Goal: Navigation & Orientation: Locate item on page

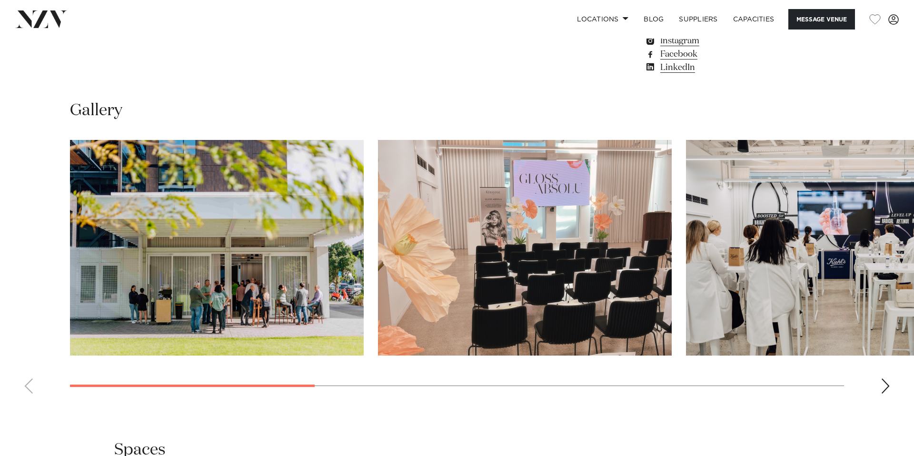
scroll to position [950, 0]
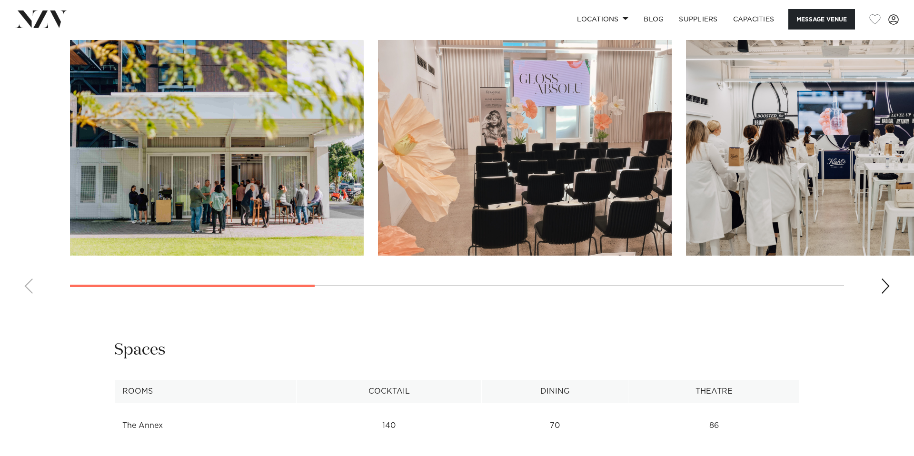
click at [290, 229] on img "1 / 8" at bounding box center [217, 148] width 294 height 216
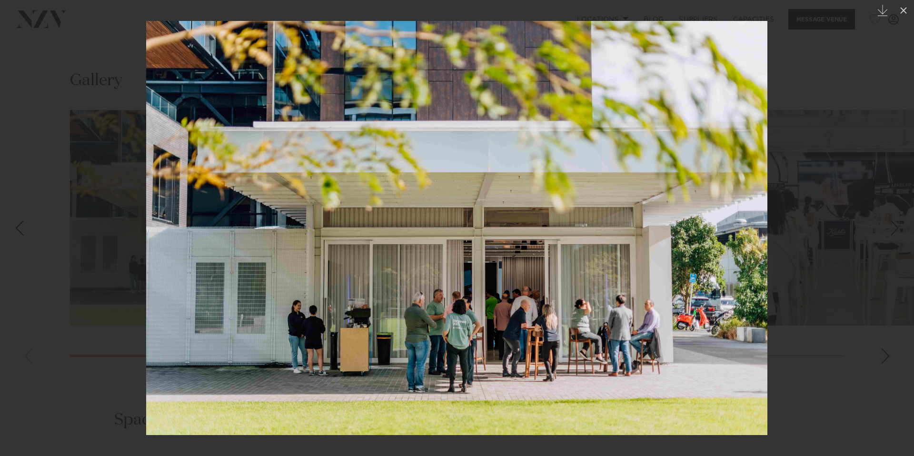
scroll to position [881, 0]
